Goal: Information Seeking & Learning: Find specific fact

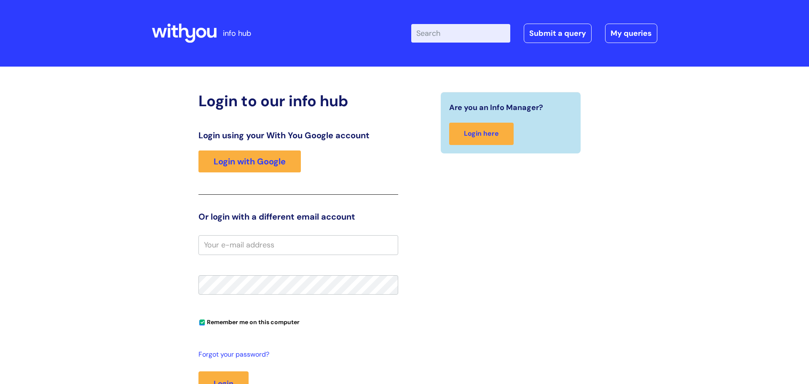
click at [447, 26] on input "Enter your search term here..." at bounding box center [460, 33] width 99 height 19
type input "solo protect"
click button "Search" at bounding box center [0, 0] width 0 height 0
click at [278, 170] on link "Login with Google" at bounding box center [249, 161] width 102 height 22
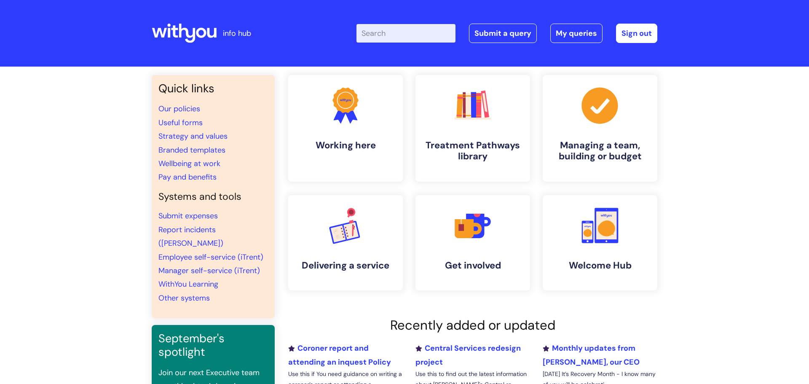
click at [401, 27] on input "Enter your search term here..." at bounding box center [405, 33] width 99 height 19
type input "solo protect"
click button "Search" at bounding box center [0, 0] width 0 height 0
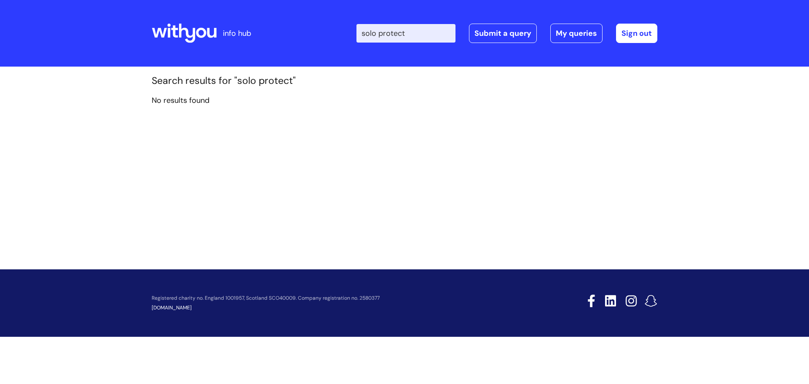
click at [412, 45] on div "Enter your search term here... solo protect Search Submit a query My queries We…" at bounding box center [467, 33] width 380 height 50
click at [410, 38] on input "solo protect" at bounding box center [405, 33] width 99 height 19
type input "solo"
click button "Search" at bounding box center [0, 0] width 0 height 0
